Goal: Information Seeking & Learning: Understand process/instructions

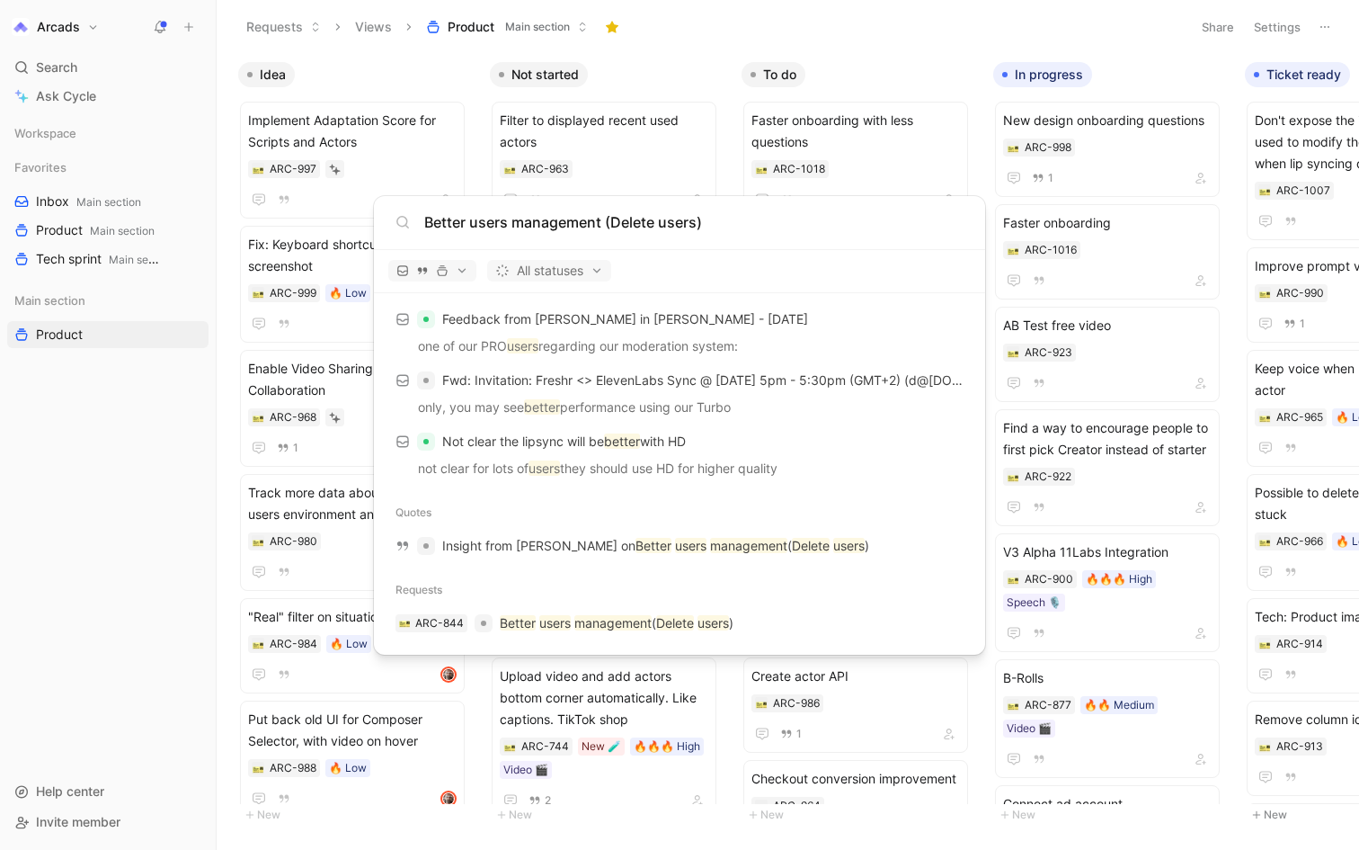
scroll to position [401, 0]
type input "Better users management (Delete users)"
click at [603, 618] on mark "management" at bounding box center [613, 622] width 77 height 15
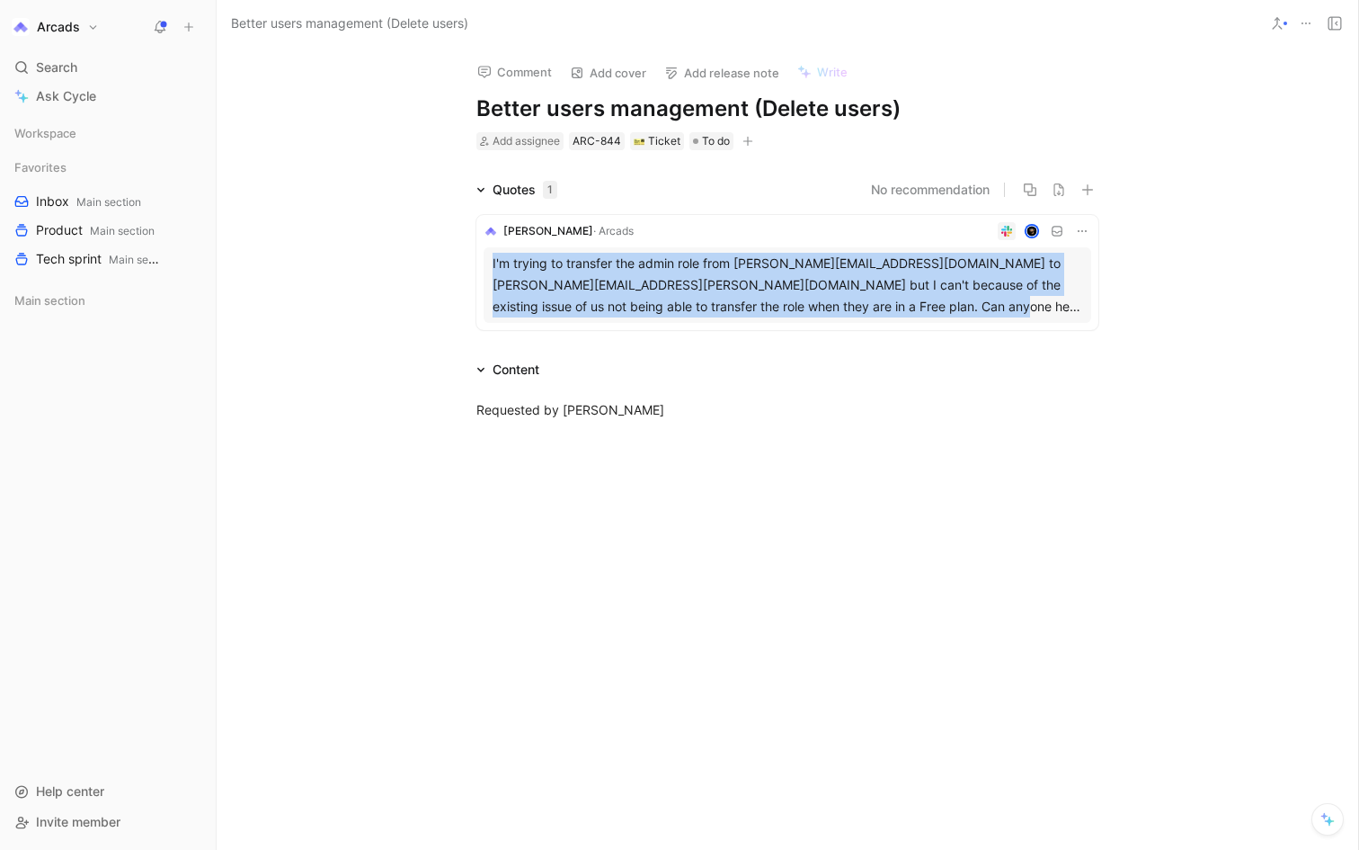
drag, startPoint x: 493, startPoint y: 263, endPoint x: 1138, endPoint y: 303, distance: 646.8
click at [1138, 303] on div "Quotes 1 No recommendation [PERSON_NAME] I'm trying to transfer the admin role …" at bounding box center [788, 258] width 1142 height 158
copy div "I'm trying to transfer the admin role from [PERSON_NAME][EMAIL_ADDRESS][DOMAIN_…"
click at [1019, 273] on div "I'm trying to transfer the admin role from [PERSON_NAME][EMAIL_ADDRESS][DOMAIN_…" at bounding box center [788, 285] width 590 height 65
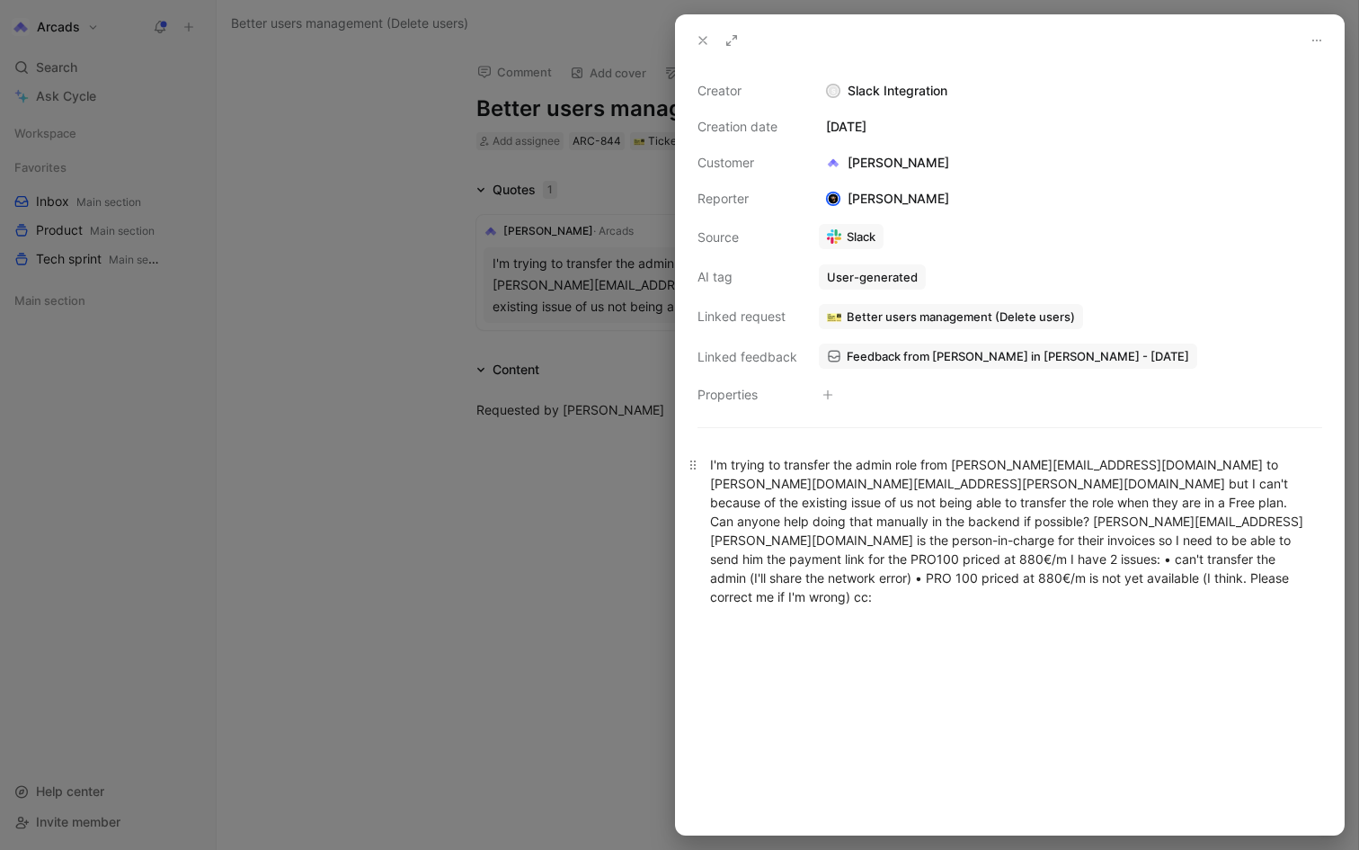
click at [766, 466] on div "I'm trying to transfer the admin role from [PERSON_NAME][EMAIL_ADDRESS][DOMAIN_…" at bounding box center [1010, 530] width 600 height 151
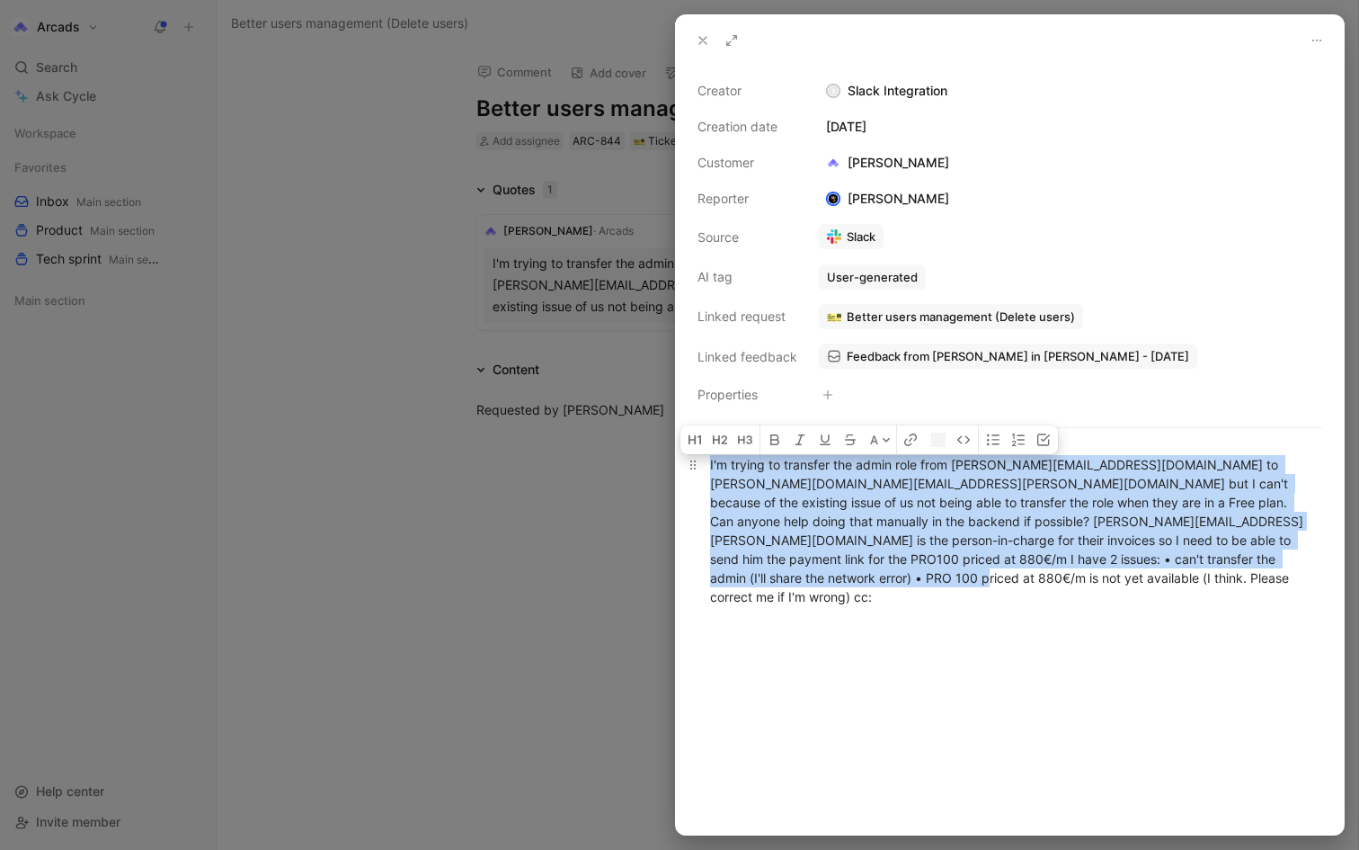
click at [766, 466] on div "I'm trying to transfer the admin role from [PERSON_NAME][EMAIL_ADDRESS][DOMAIN_…" at bounding box center [1010, 530] width 600 height 151
copy div "I'm trying to transfer the admin role from [PERSON_NAME][EMAIL_ADDRESS][DOMAIN_…"
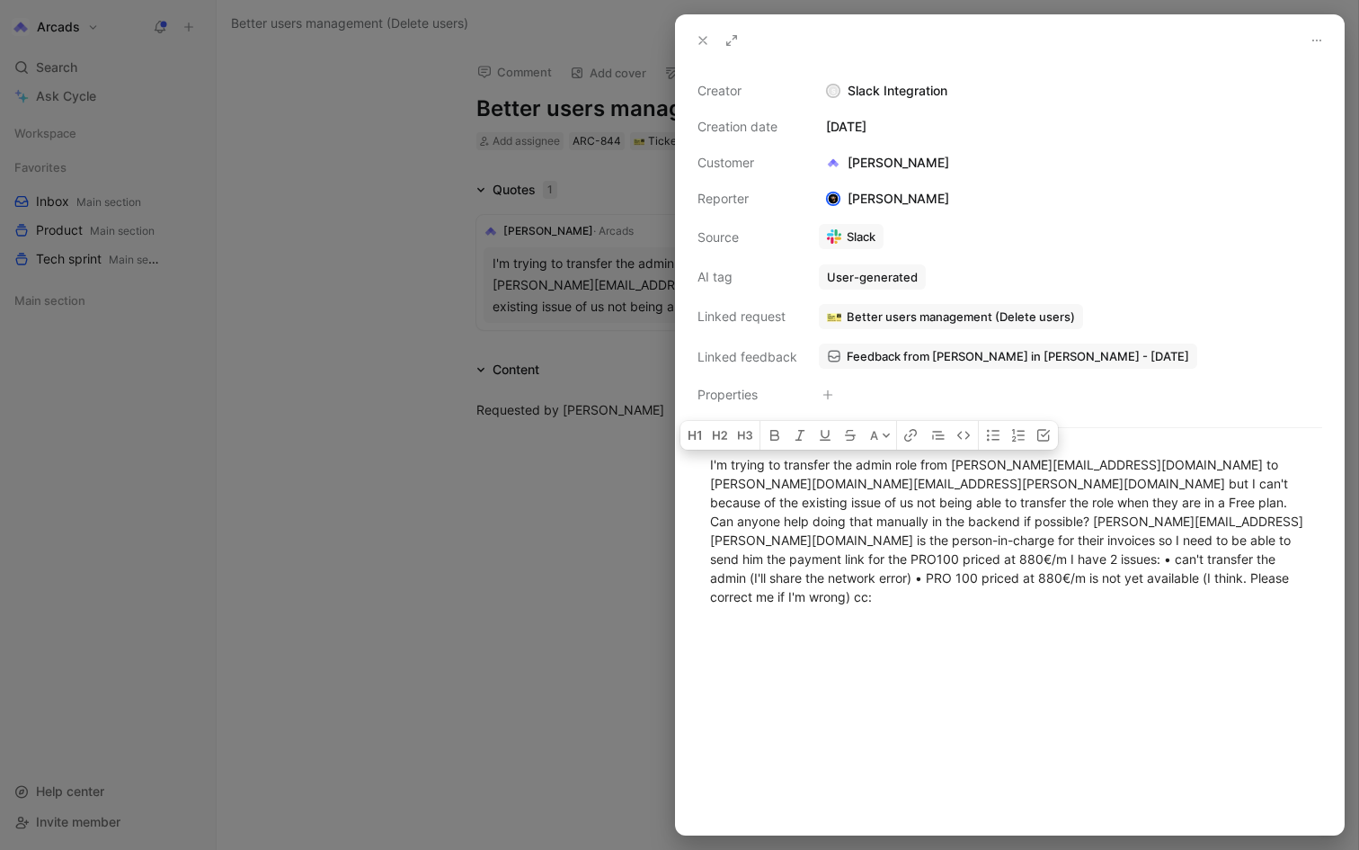
drag, startPoint x: 766, startPoint y: 466, endPoint x: 566, endPoint y: 472, distance: 199.7
click at [566, 472] on div at bounding box center [679, 425] width 1359 height 850
